Goal: Information Seeking & Learning: Understand process/instructions

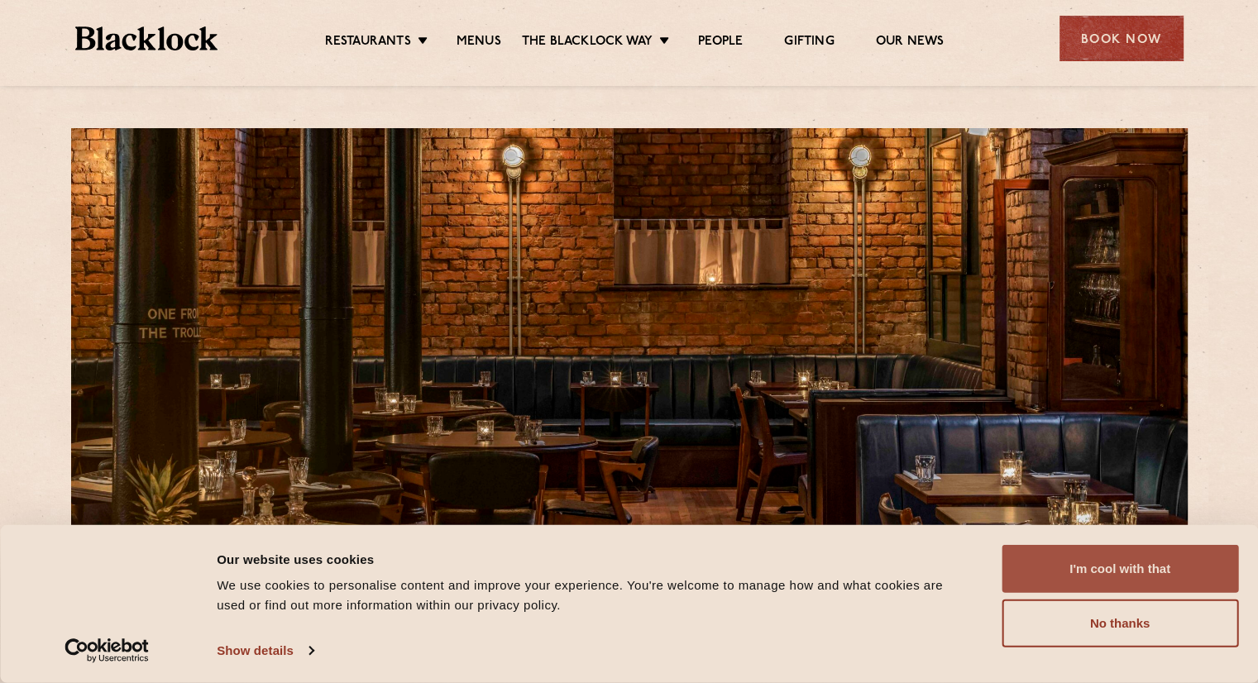
click at [1058, 560] on button "I'm cool with that" at bounding box center [1119, 569] width 236 height 48
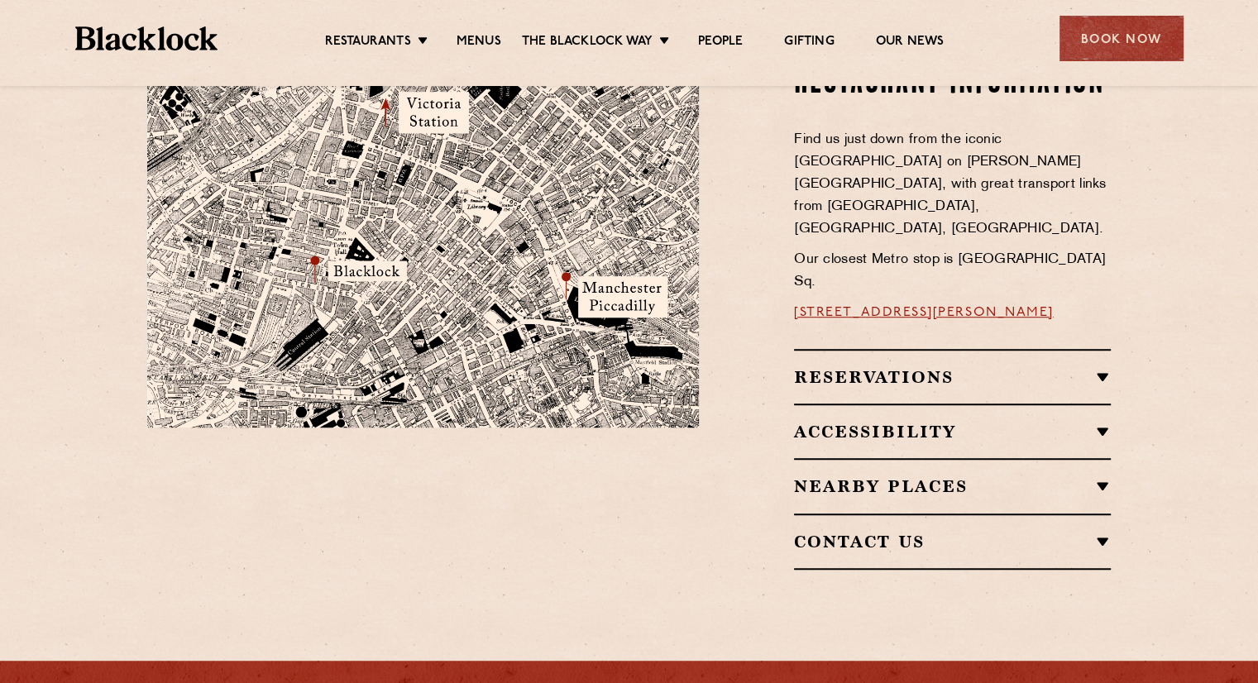
scroll to position [1025, 0]
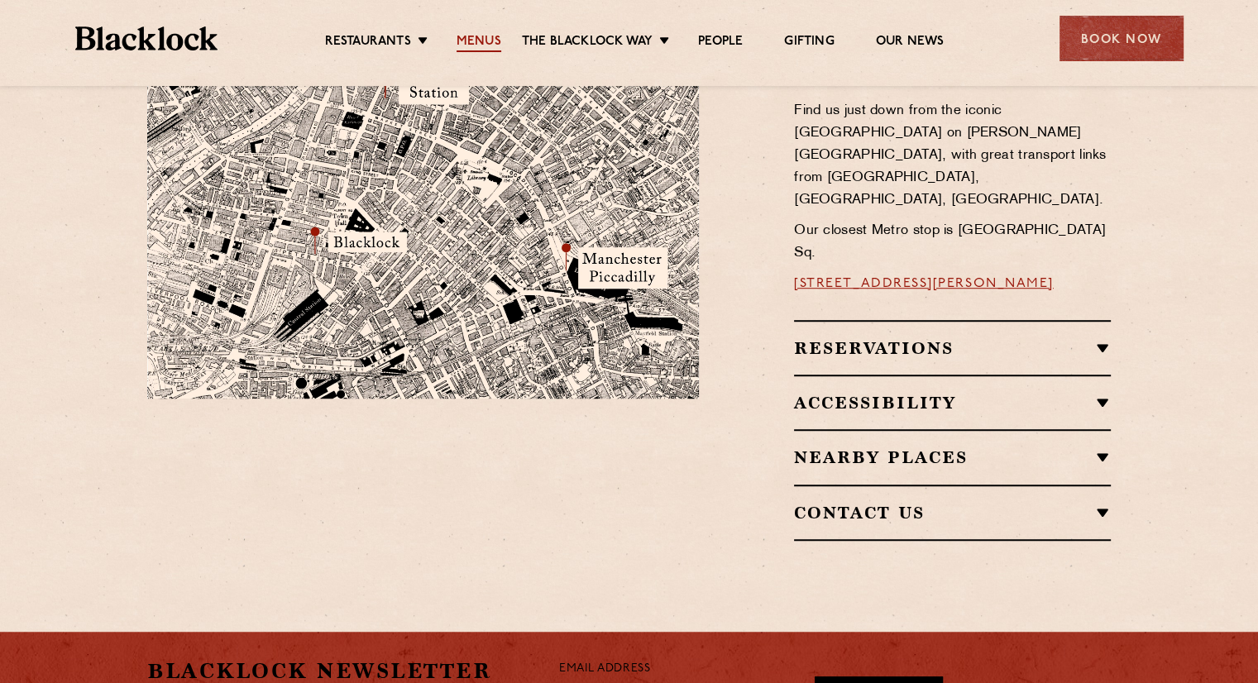
click at [473, 38] on link "Menus" at bounding box center [478, 43] width 45 height 18
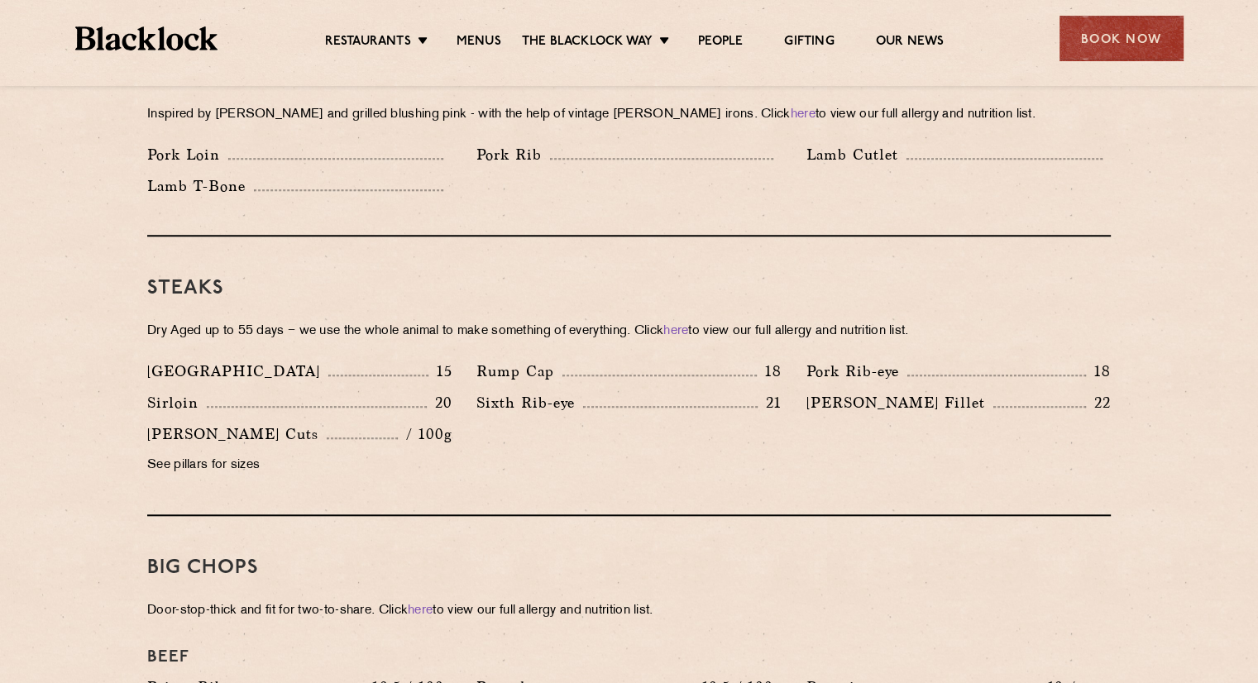
scroll to position [1422, 0]
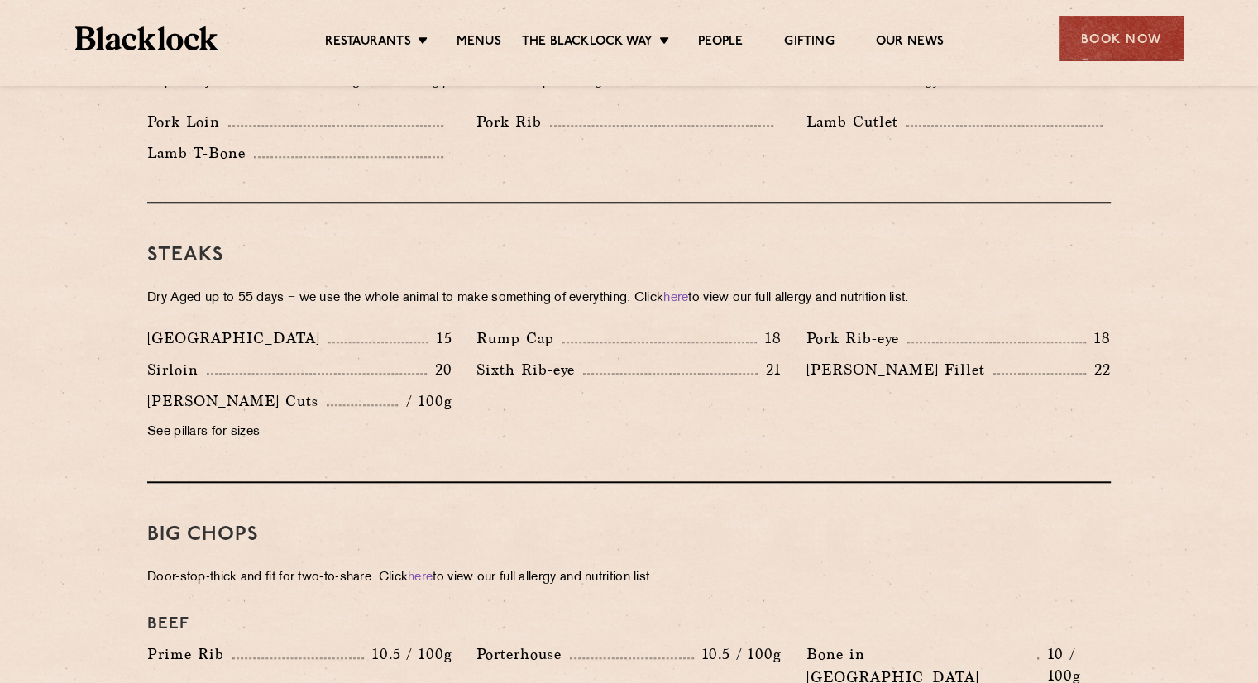
click at [175, 327] on p "[GEOGRAPHIC_DATA]" at bounding box center [237, 338] width 181 height 23
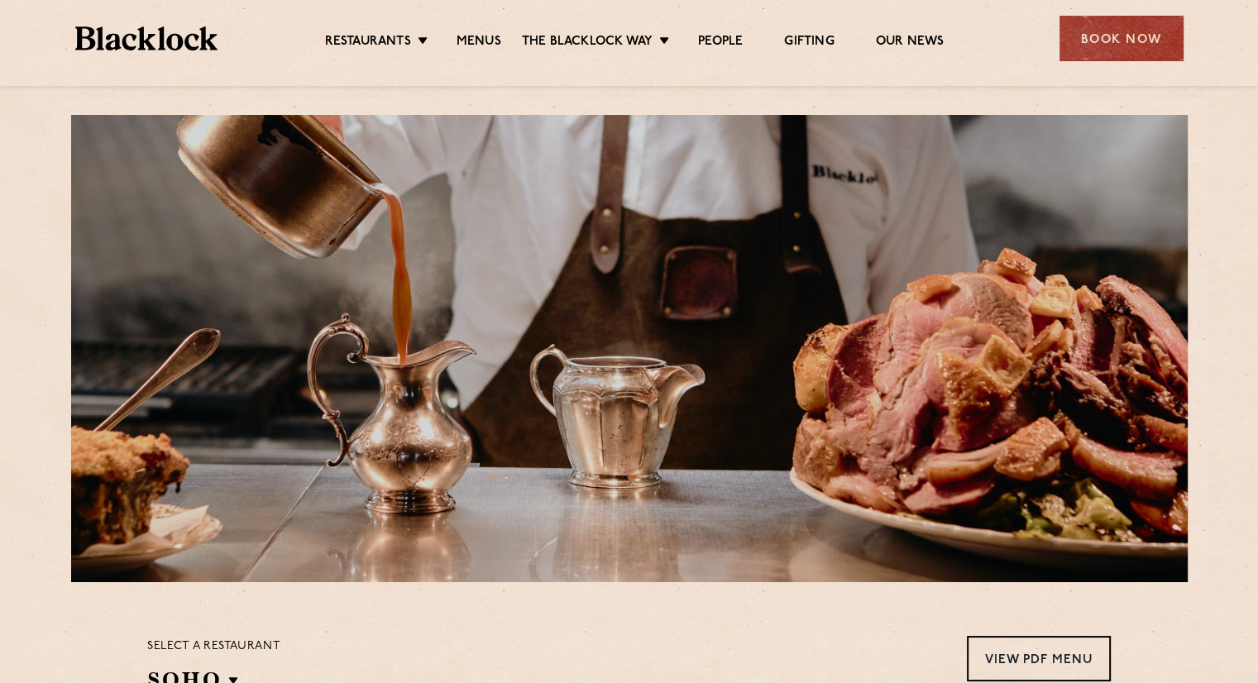
scroll to position [0, 0]
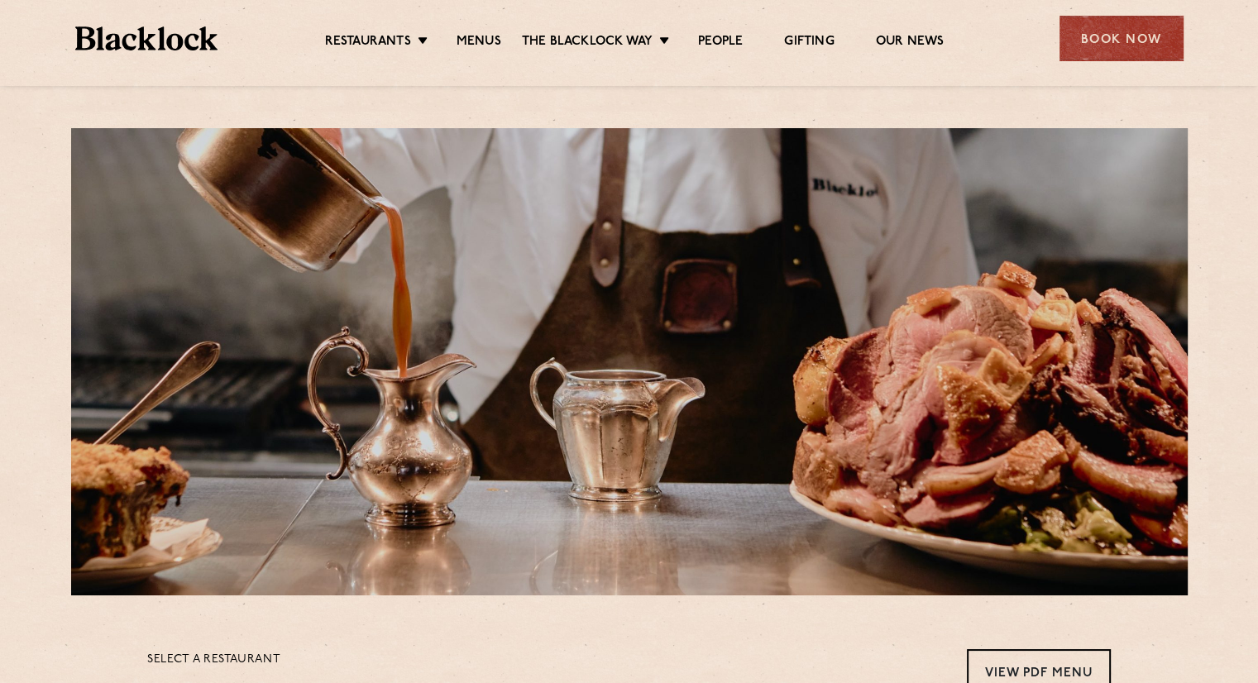
click at [249, 45] on ul "Restaurants [GEOGRAPHIC_DATA] [GEOGRAPHIC_DATA] [GEOGRAPHIC_DATA] [GEOGRAPHIC_D…" at bounding box center [633, 39] width 833 height 26
